Goal: Find specific page/section: Find specific page/section

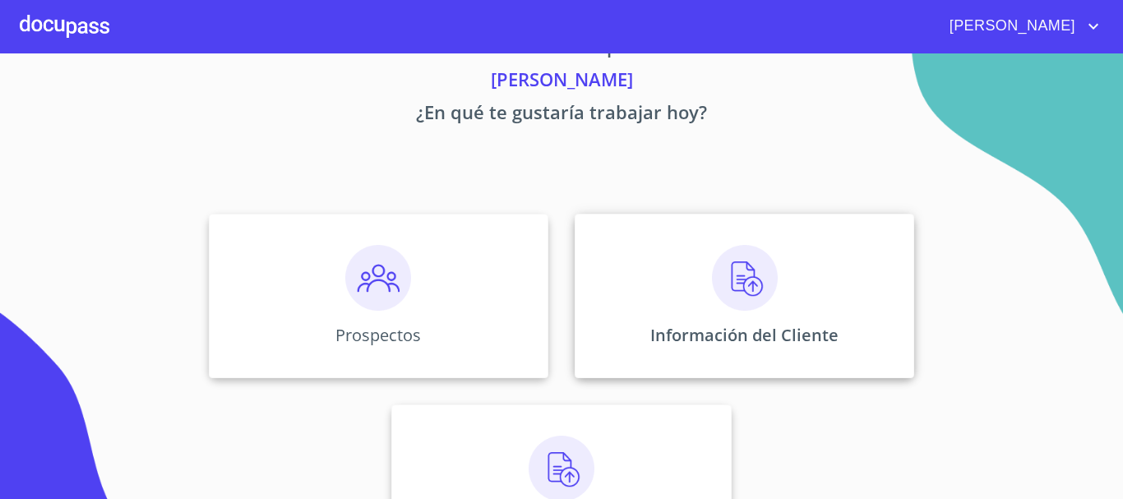
scroll to position [82, 0]
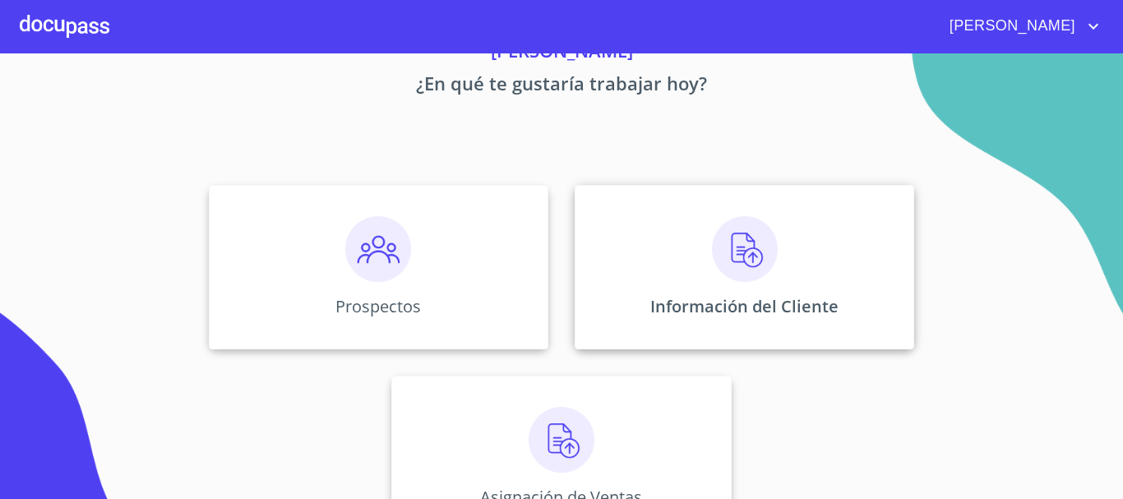
click at [726, 248] on img at bounding box center [745, 249] width 66 height 66
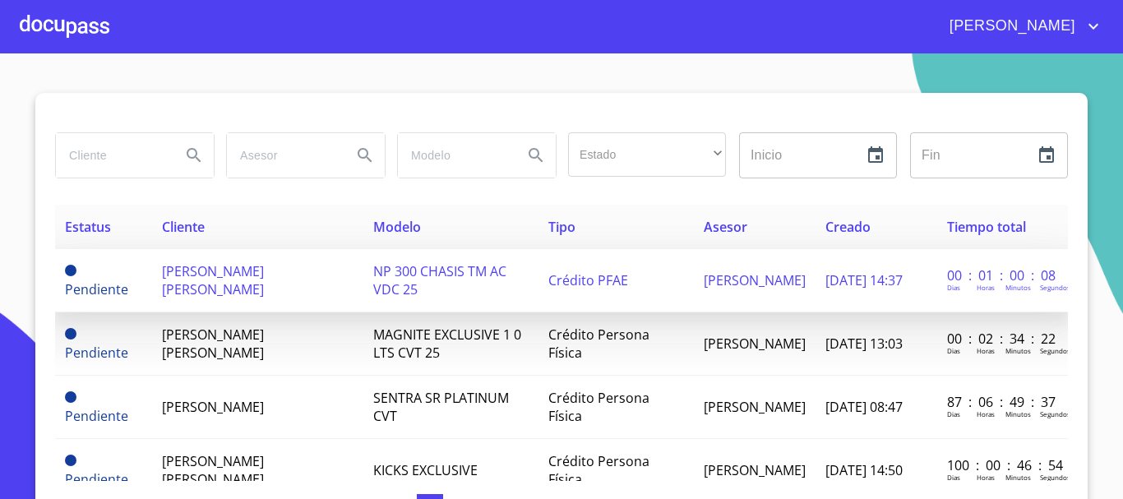
click at [420, 275] on span "NP 300 CHASIS TM AC VDC 25" at bounding box center [439, 280] width 133 height 36
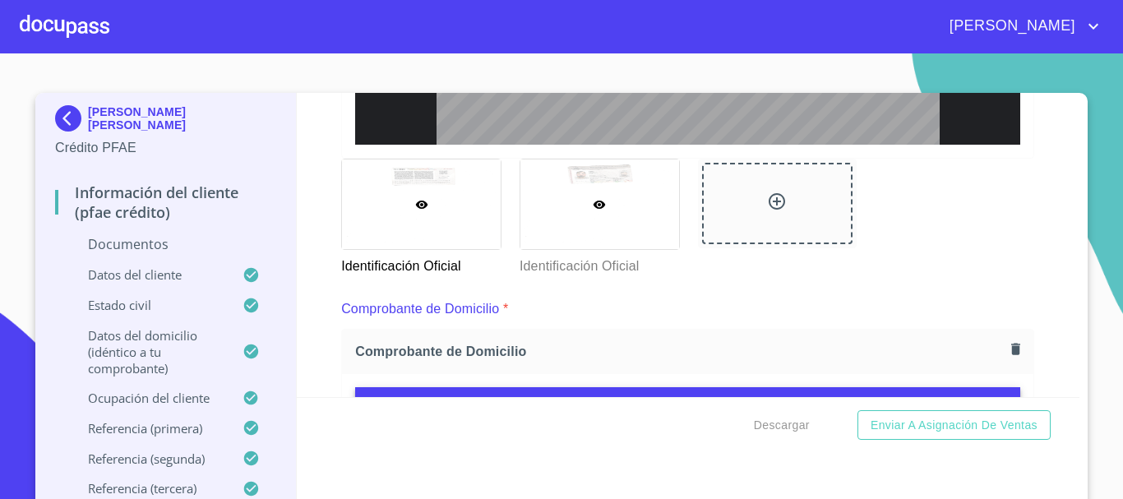
click at [579, 206] on div at bounding box center [600, 205] width 159 height 90
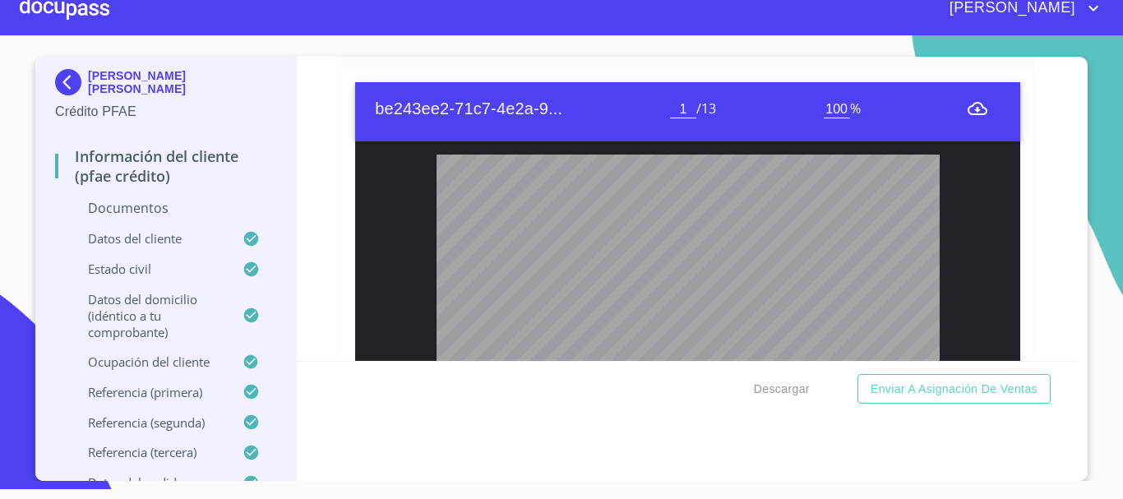
scroll to position [2089, 0]
